Goal: Use online tool/utility: Utilize a website feature to perform a specific function

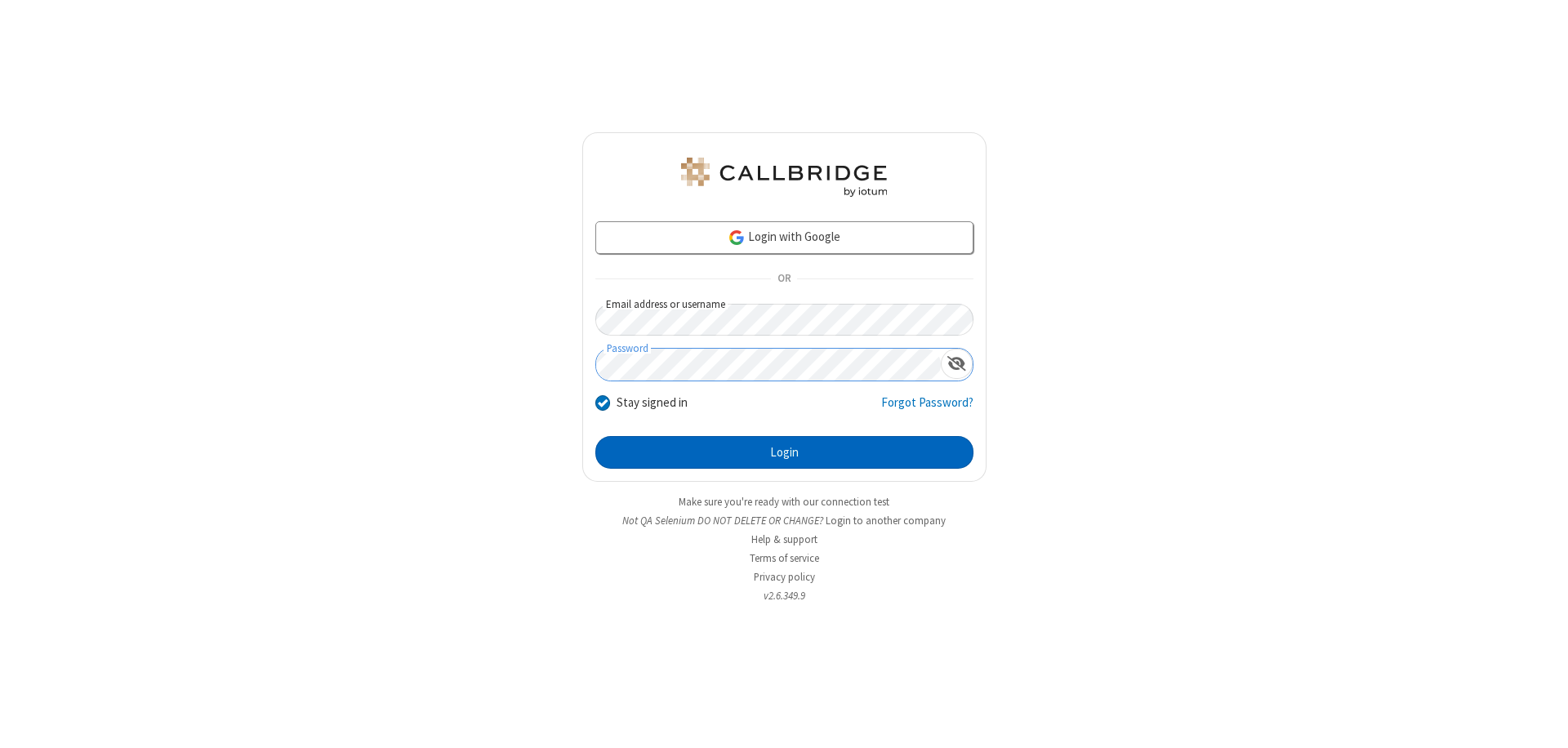
click at [784, 453] on button "Login" at bounding box center [784, 452] width 378 height 32
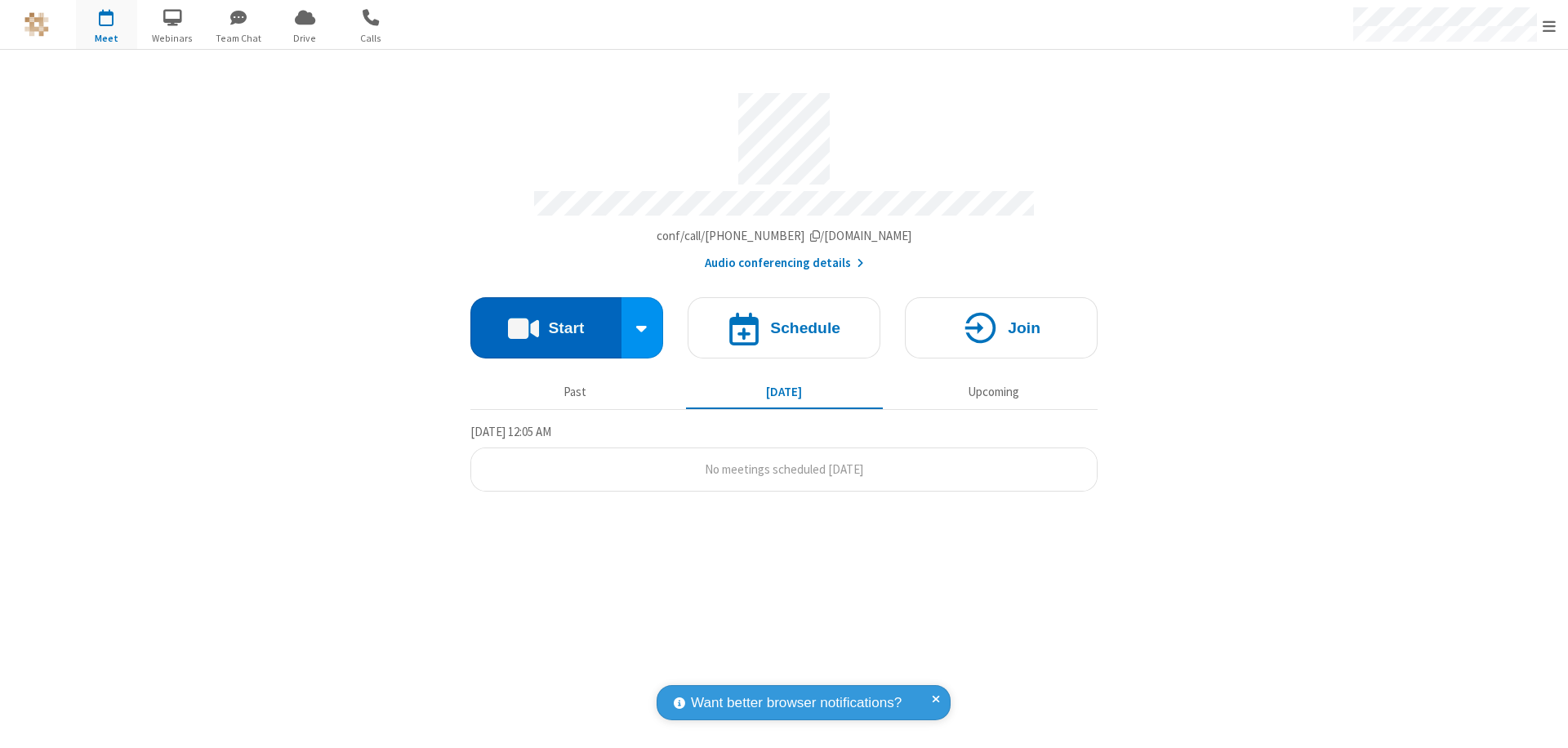
click at [546, 320] on button "Start" at bounding box center [546, 327] width 151 height 62
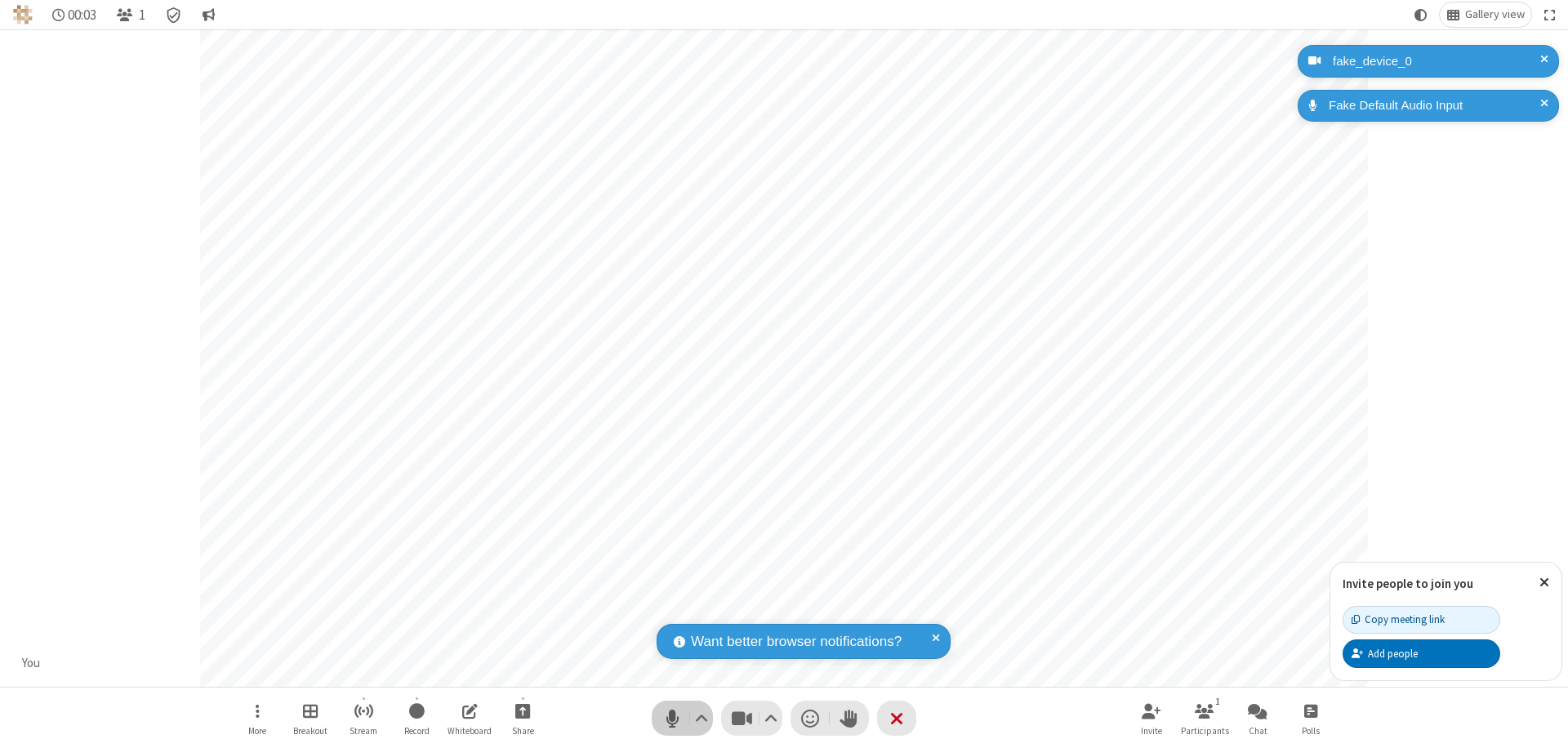
click at [672, 718] on span "Mute (⌘+Shift+A)" at bounding box center [672, 718] width 25 height 24
click at [672, 718] on span "Unmute (⌘+Shift+A)" at bounding box center [672, 718] width 25 height 24
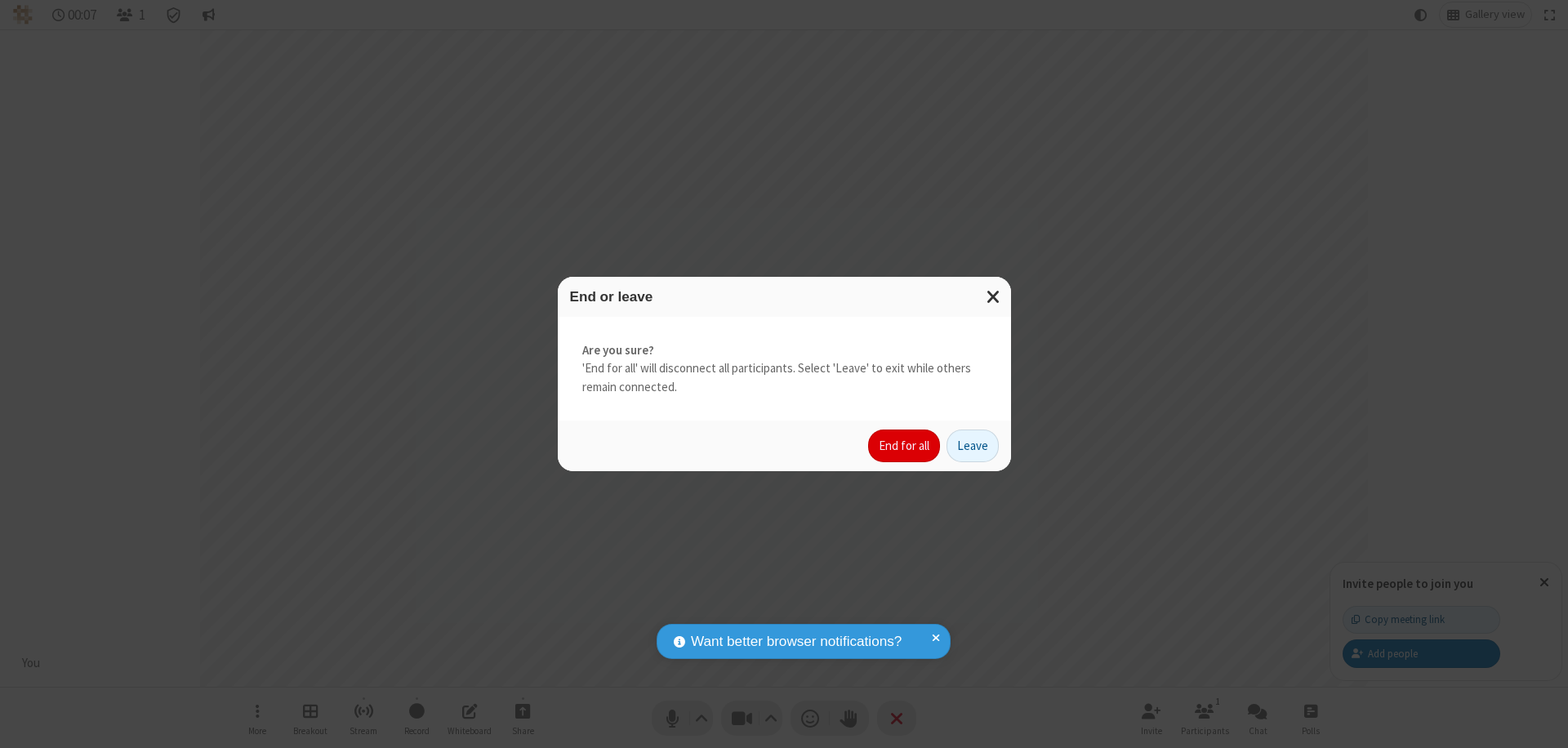
click at [905, 446] on button "End for all" at bounding box center [905, 446] width 72 height 32
